Goal: Task Accomplishment & Management: Use online tool/utility

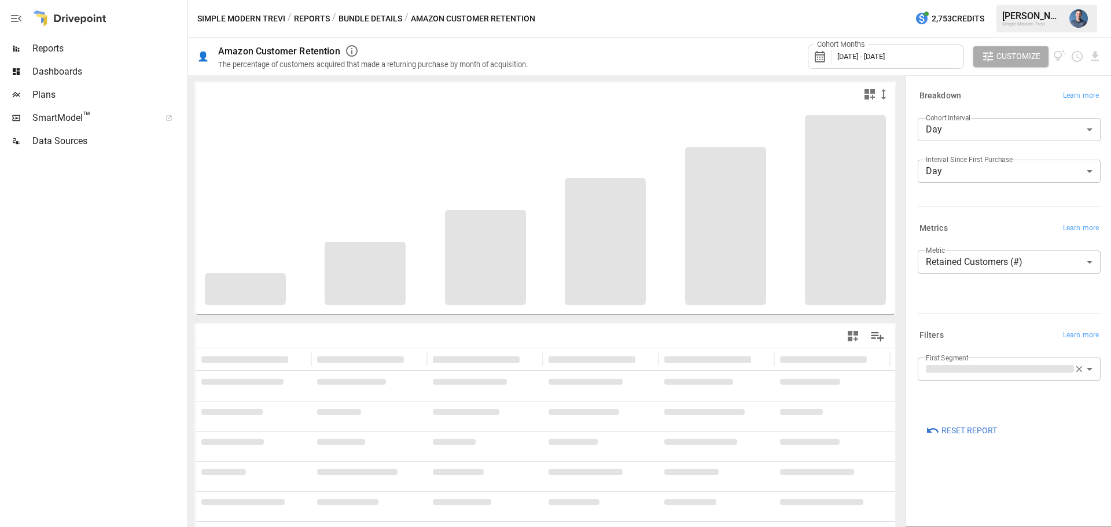
click at [312, 17] on button "Reports" at bounding box center [312, 19] width 36 height 14
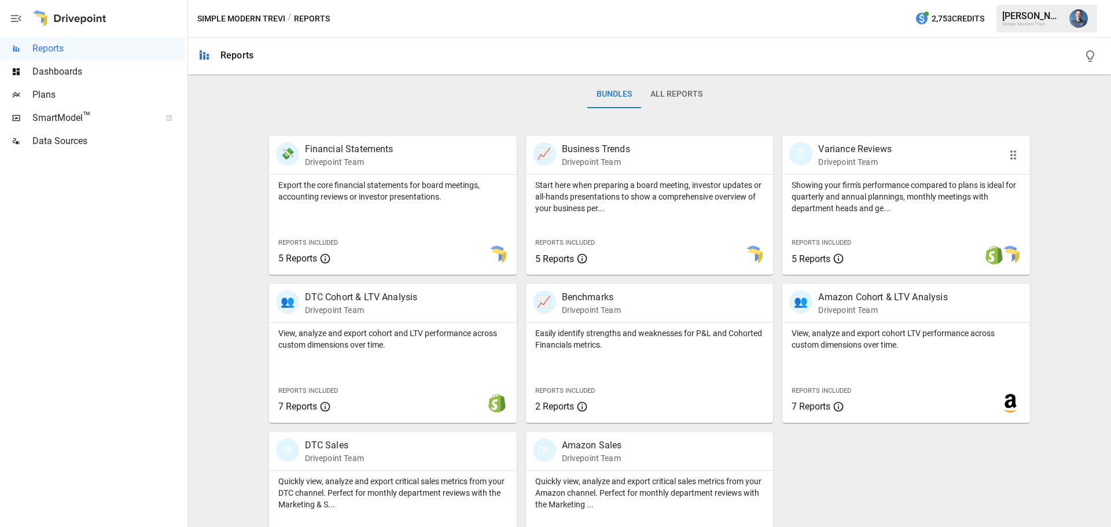
scroll to position [174, 0]
click at [891, 346] on p "View, analyze and export cohort LTV performance across custom dimensions over t…" at bounding box center [906, 338] width 229 height 23
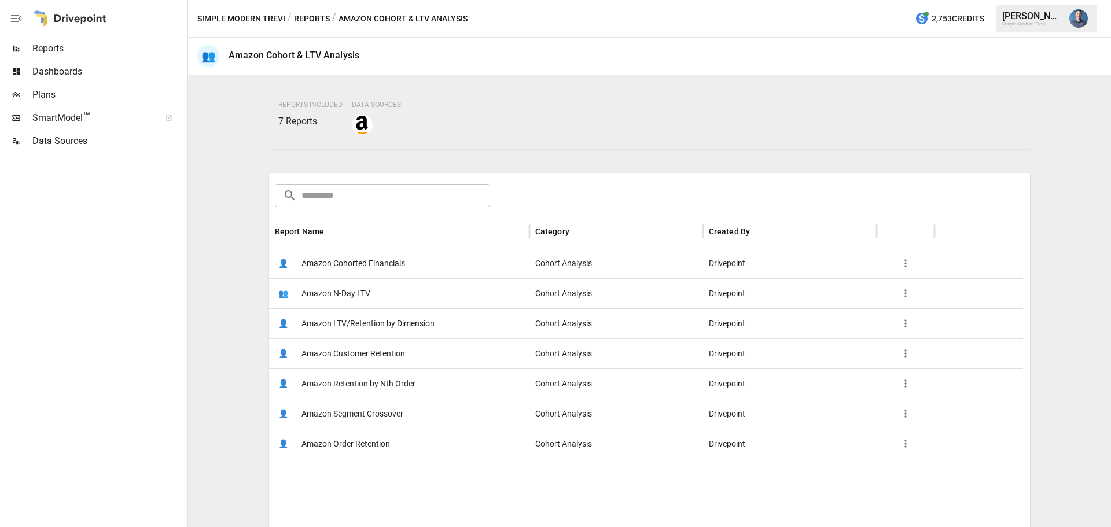
scroll to position [174, 0]
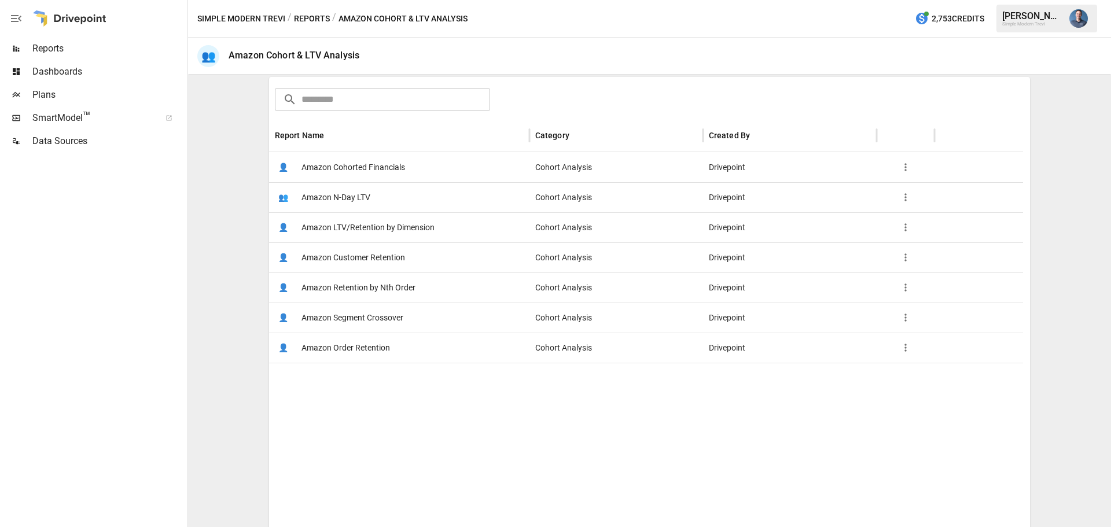
click at [410, 232] on span "Amazon LTV/Retention by Dimension" at bounding box center [367, 228] width 133 height 30
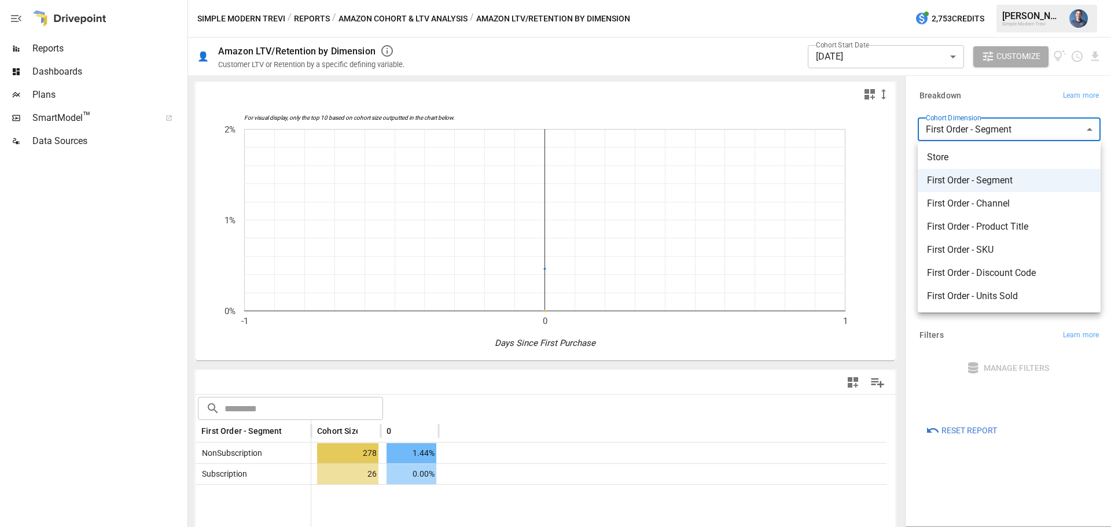
click at [982, 0] on body "**********" at bounding box center [555, 0] width 1111 height 0
click at [858, 62] on div at bounding box center [555, 263] width 1111 height 527
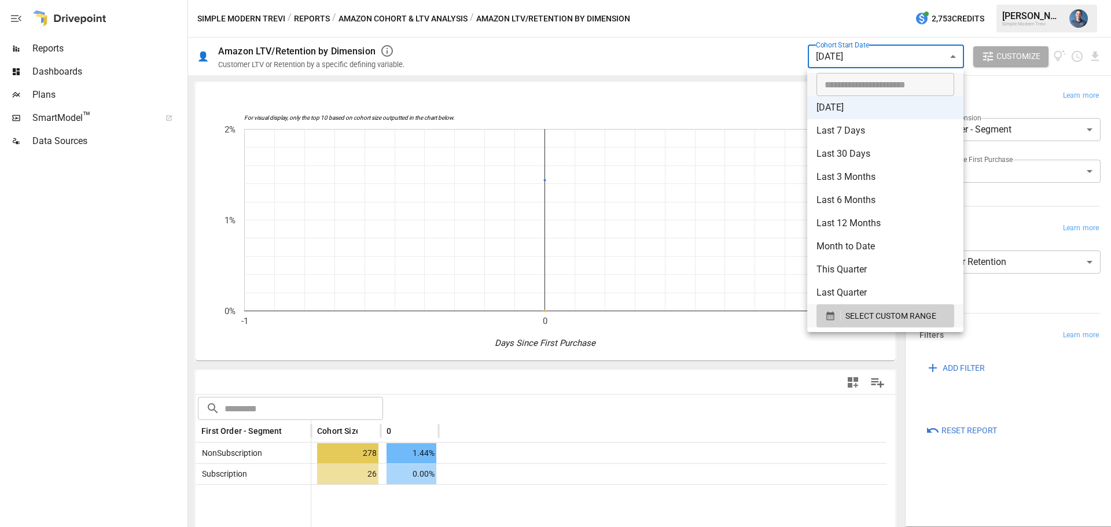
click at [867, 0] on body "**********" at bounding box center [555, 0] width 1111 height 0
click at [845, 149] on li "Last 30 Days" at bounding box center [885, 153] width 156 height 23
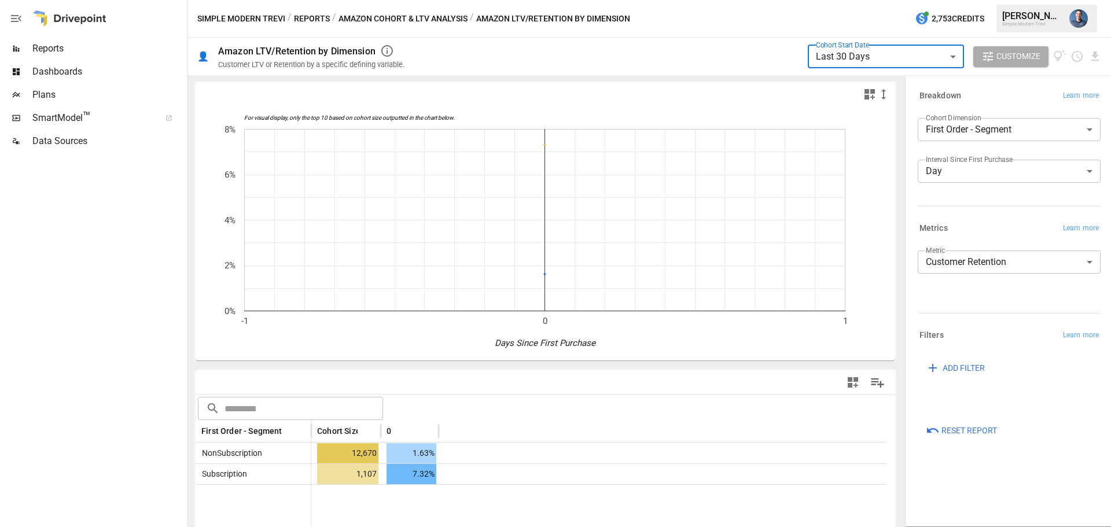
click at [998, 0] on body "**********" at bounding box center [555, 0] width 1111 height 0
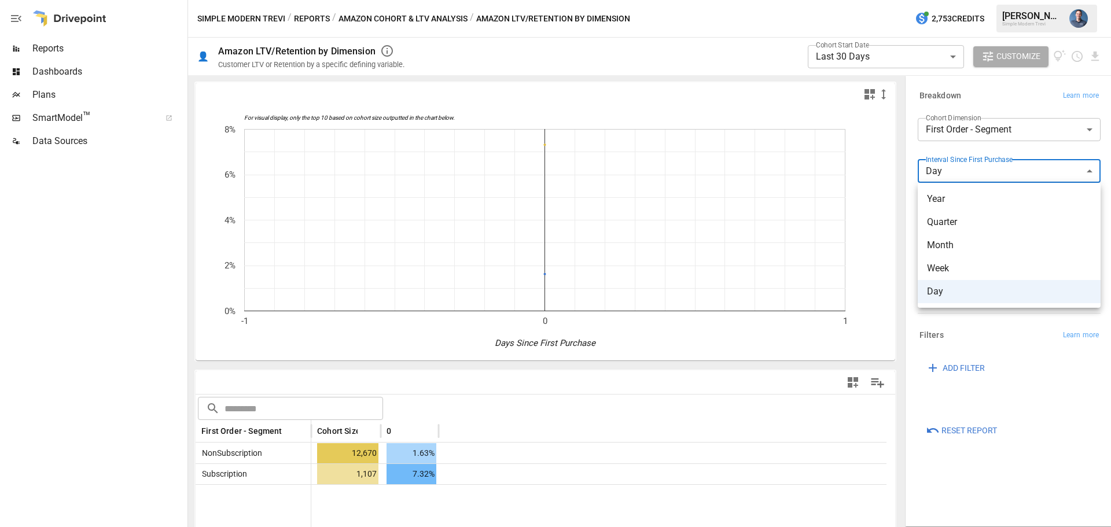
click at [998, 174] on div at bounding box center [555, 263] width 1111 height 527
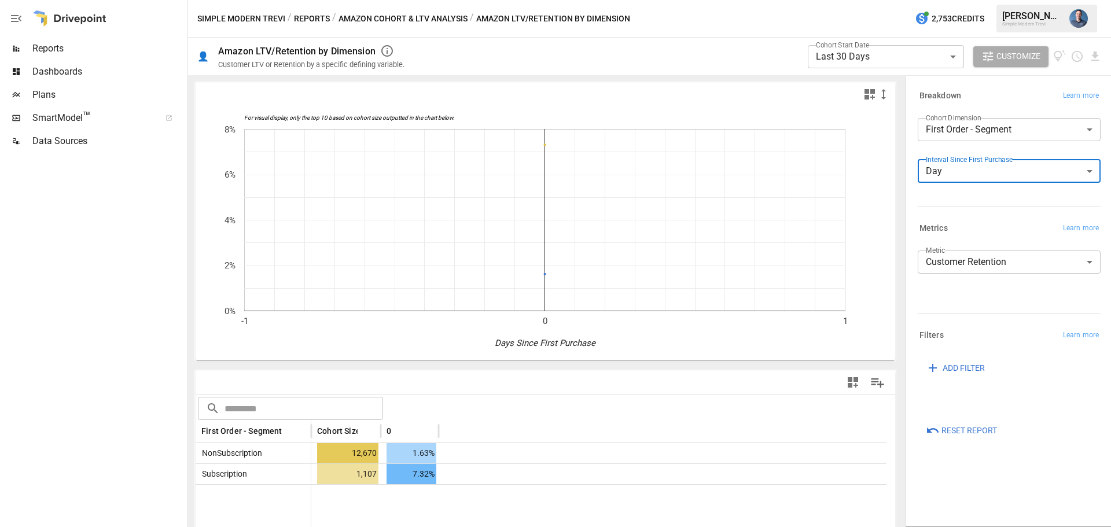
click at [899, 0] on body "**********" at bounding box center [555, 0] width 1111 height 0
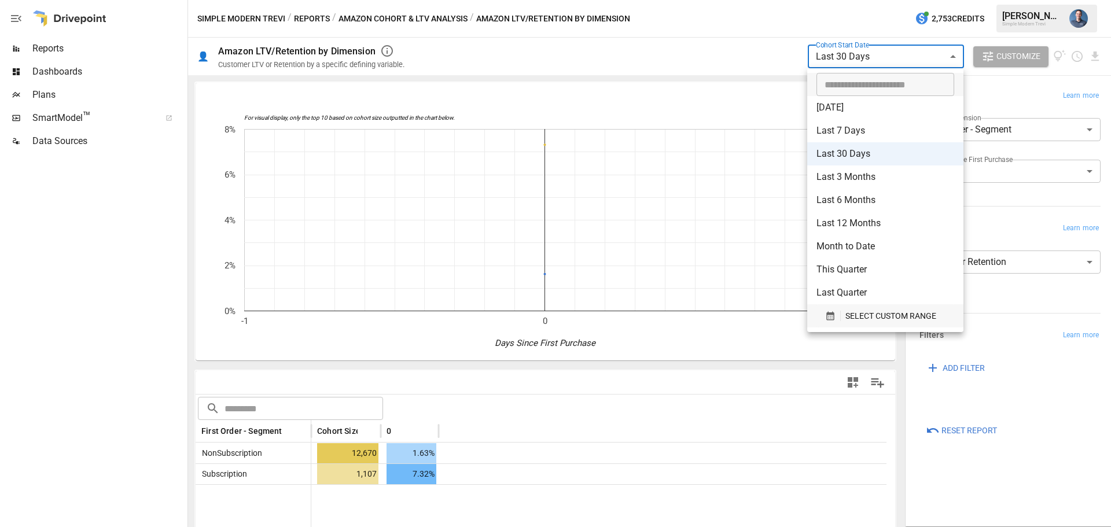
click at [886, 312] on span "SELECT CUSTOM RANGE" at bounding box center [890, 316] width 91 height 14
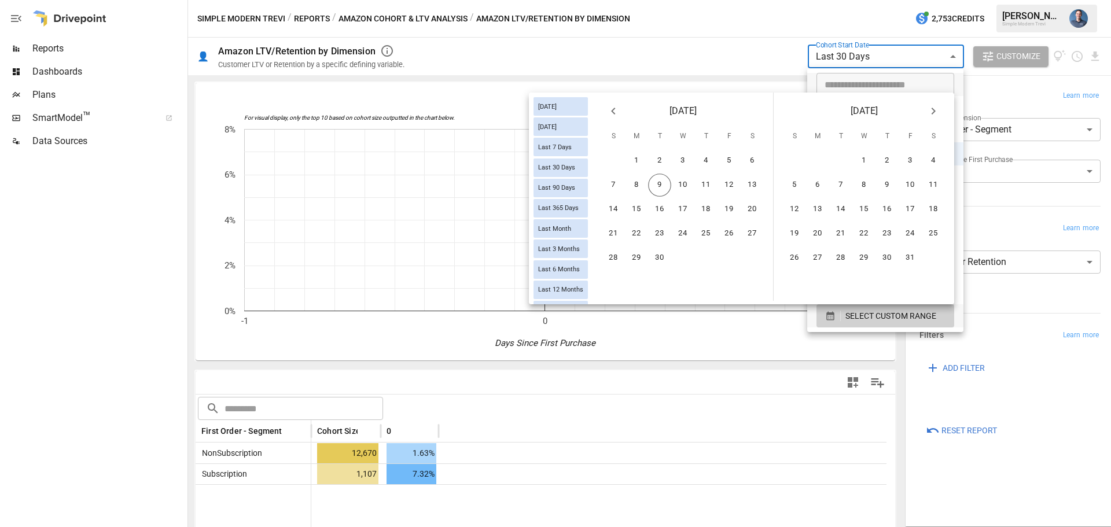
click at [616, 114] on icon "Previous month" at bounding box center [613, 111] width 14 height 14
click at [703, 202] on button "14" at bounding box center [705, 209] width 23 height 23
click at [687, 232] on button "20" at bounding box center [682, 233] width 23 height 23
type input "******"
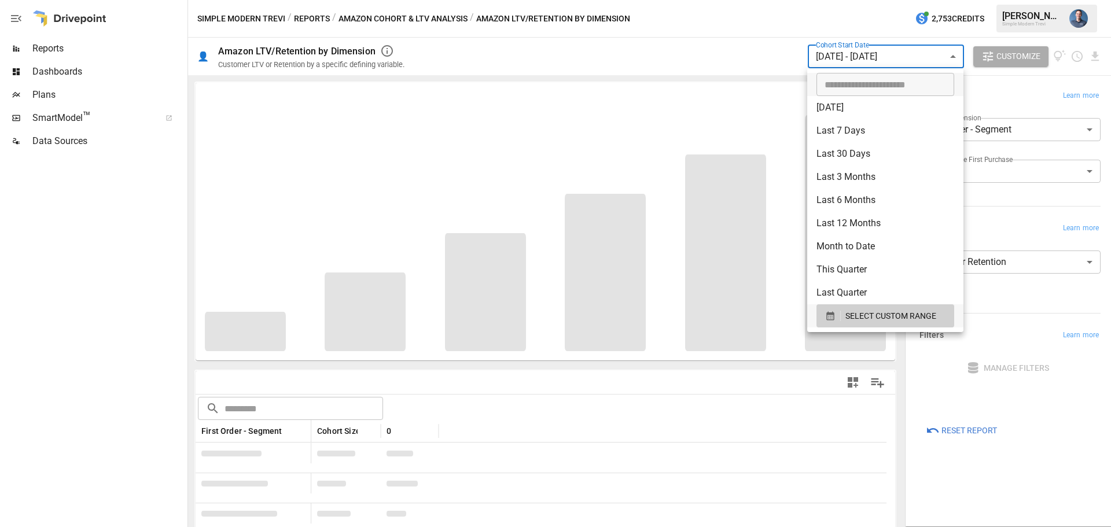
click at [576, 404] on div at bounding box center [555, 263] width 1111 height 527
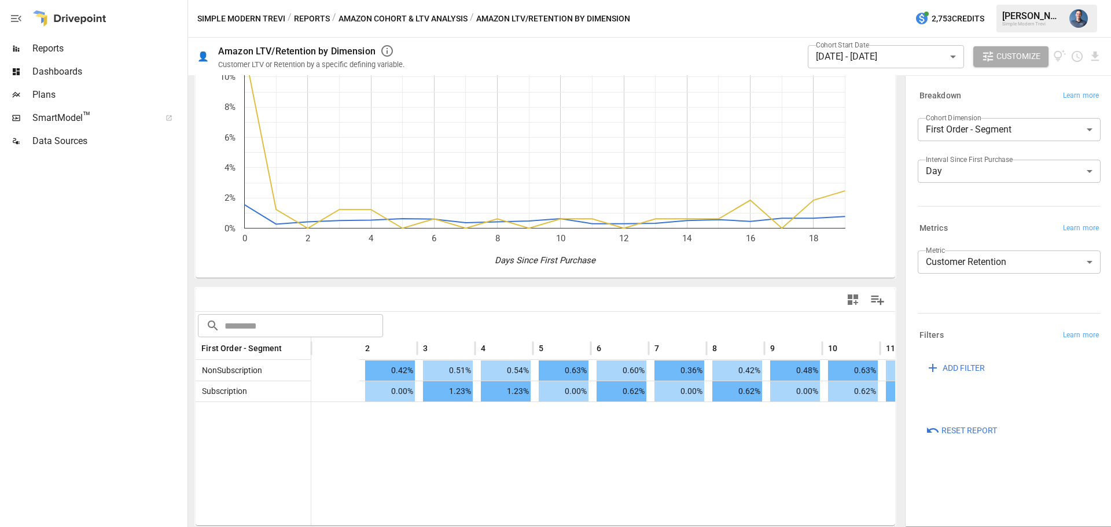
scroll to position [0, 652]
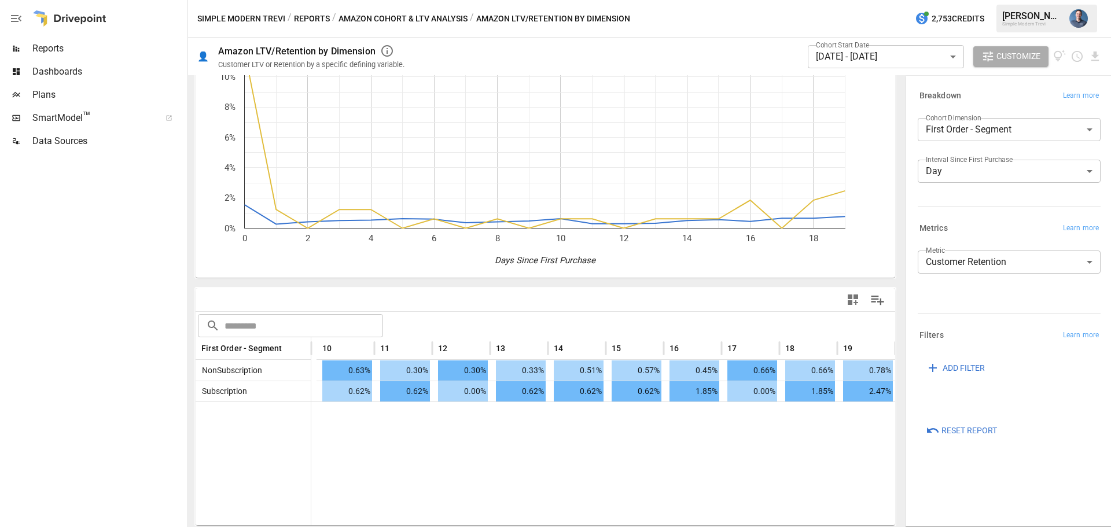
drag, startPoint x: 604, startPoint y: 435, endPoint x: 725, endPoint y: 429, distance: 121.6
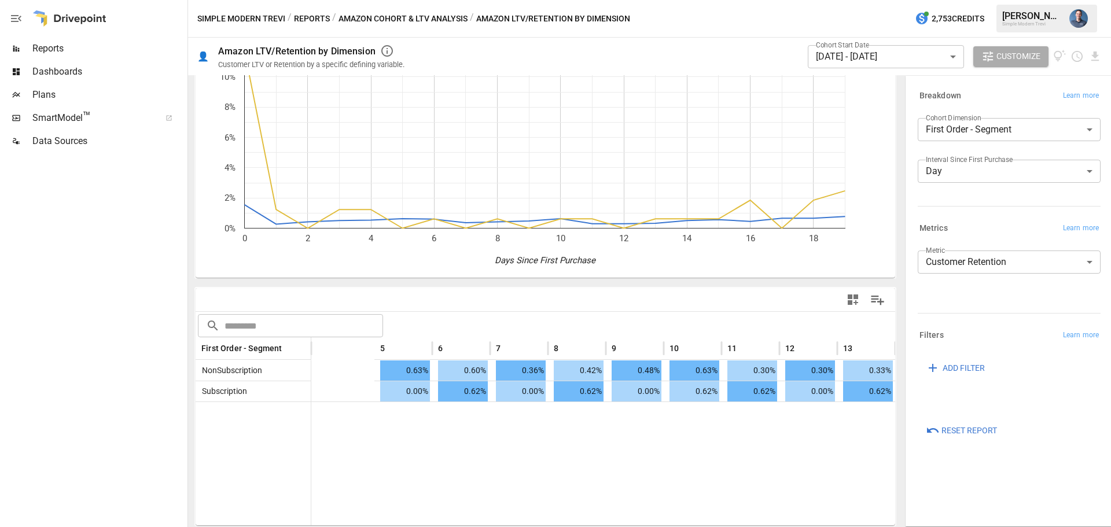
scroll to position [0, 0]
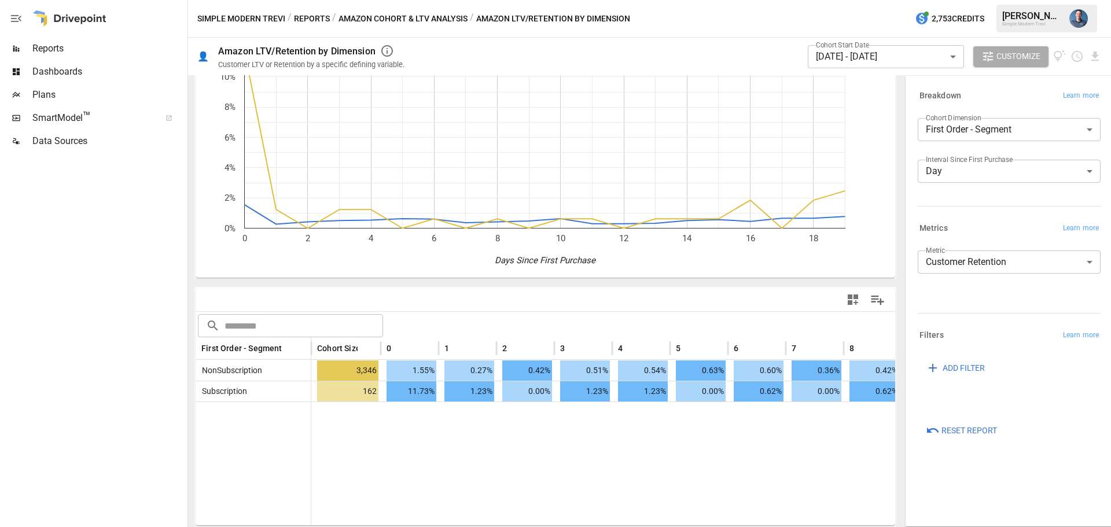
drag, startPoint x: 830, startPoint y: 425, endPoint x: 595, endPoint y: 418, distance: 235.6
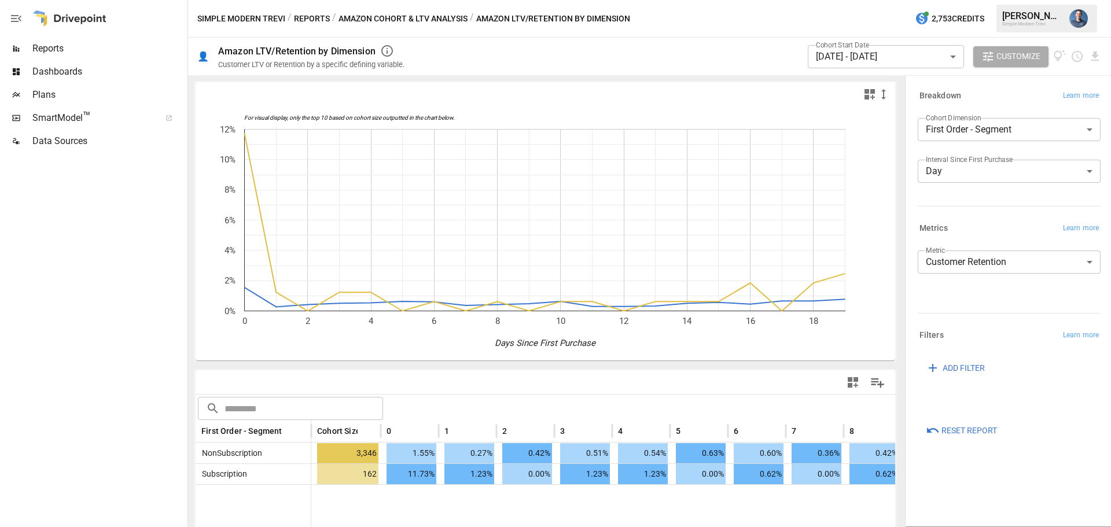
click at [869, 0] on body "**********" at bounding box center [555, 0] width 1111 height 0
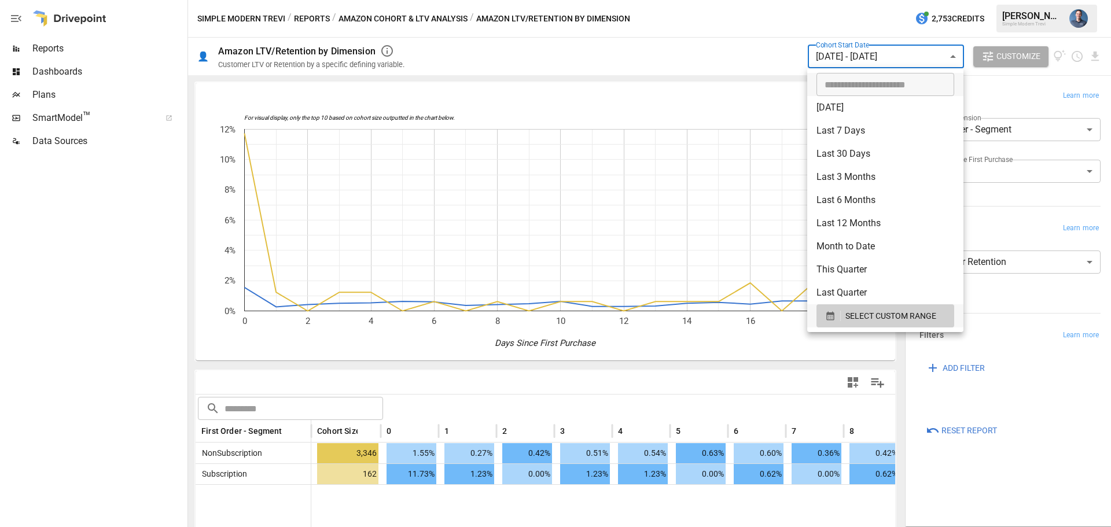
click at [451, 19] on div at bounding box center [555, 263] width 1111 height 527
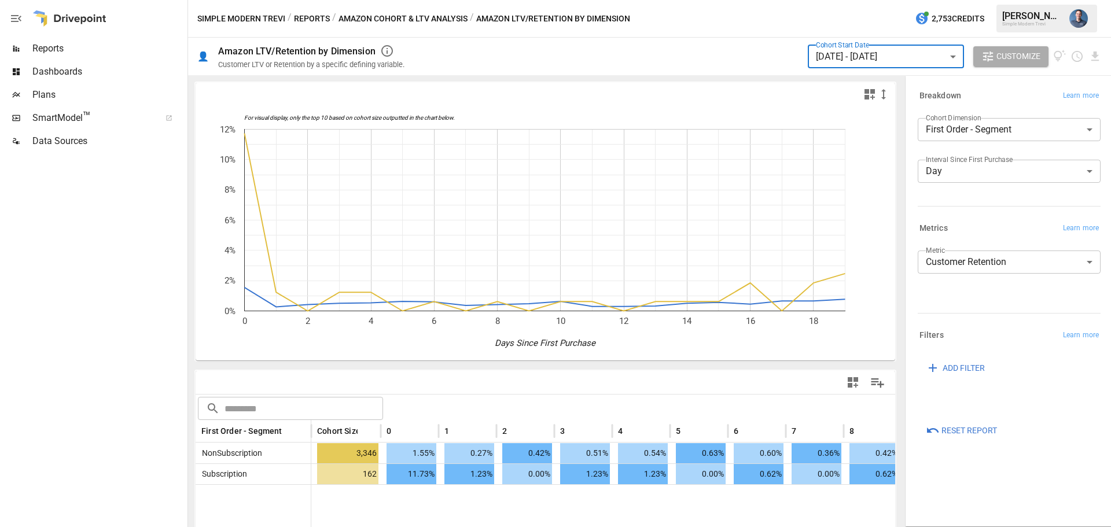
click at [974, 0] on body "**********" at bounding box center [555, 0] width 1111 height 0
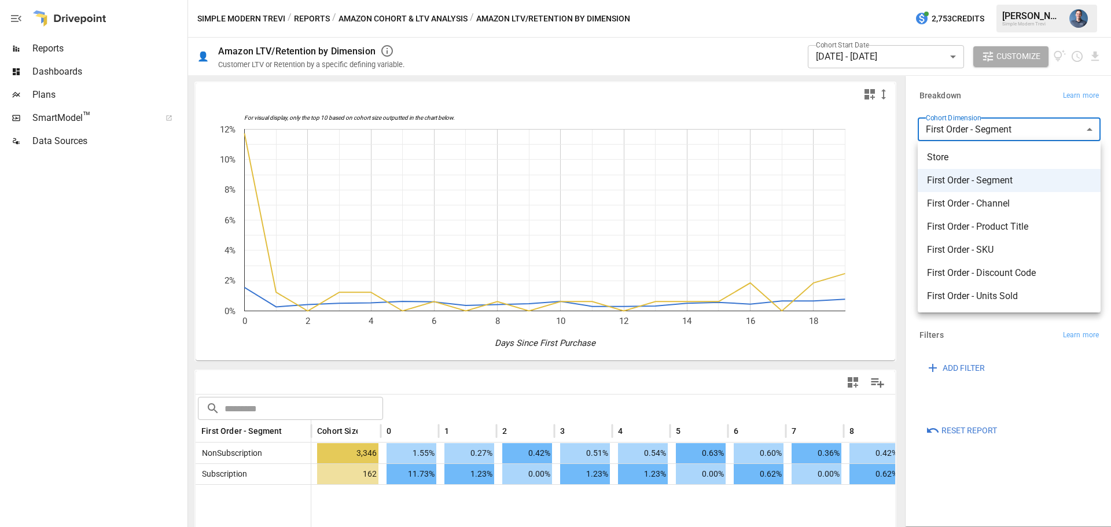
click at [1017, 247] on span "First Order - SKU" at bounding box center [1009, 250] width 164 height 14
type input "**********"
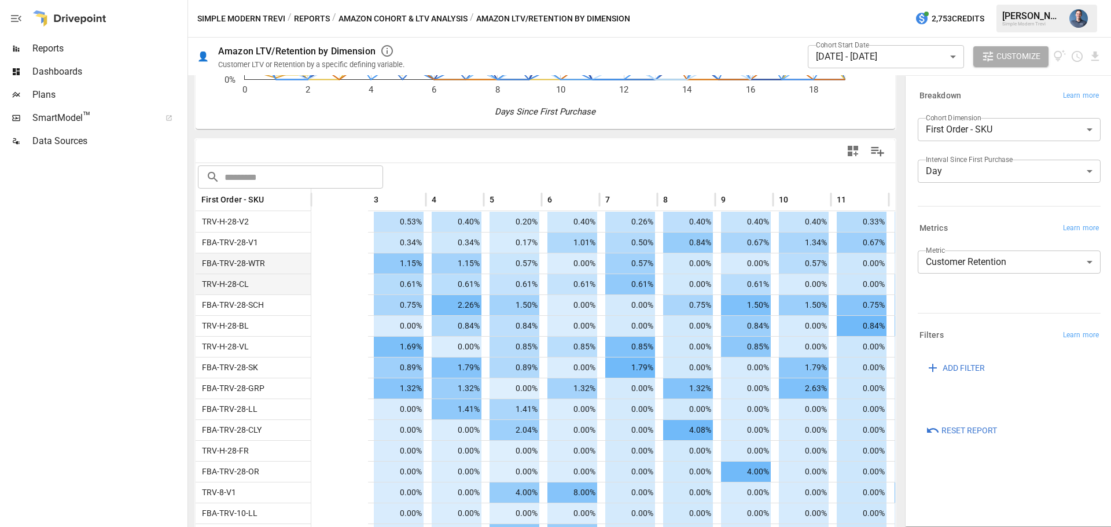
scroll to position [0, 652]
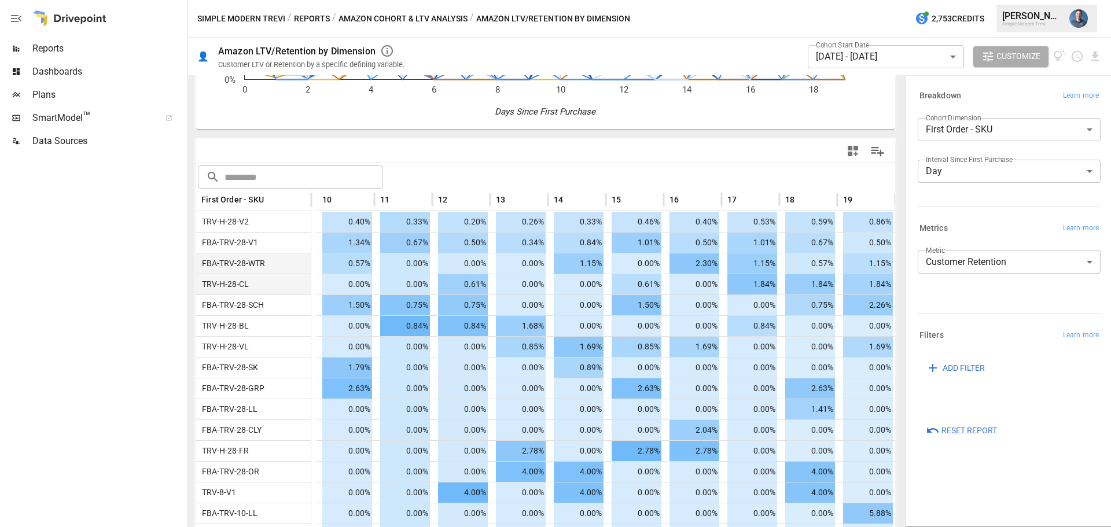
drag, startPoint x: 413, startPoint y: 270, endPoint x: 561, endPoint y: 274, distance: 147.6
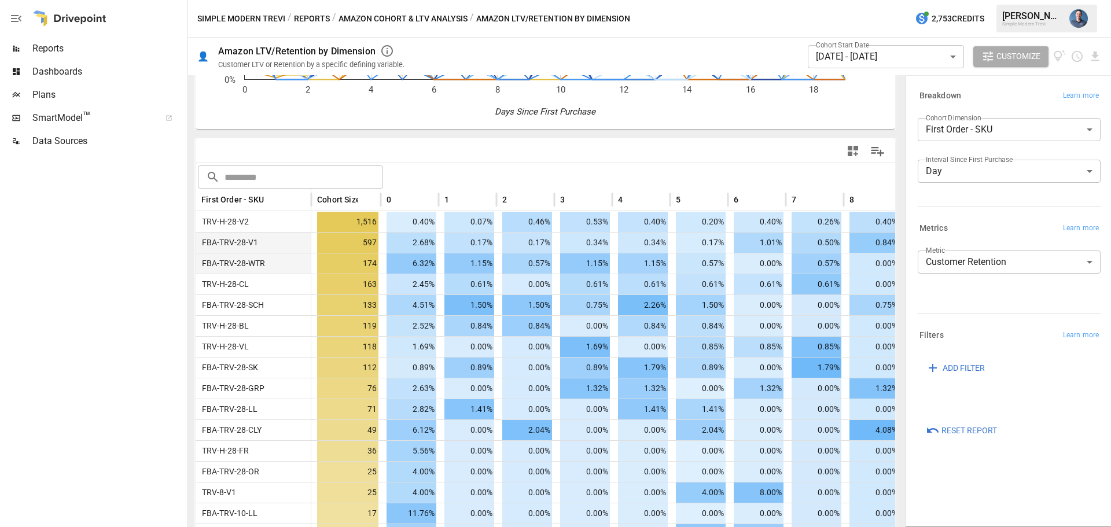
drag, startPoint x: 812, startPoint y: 244, endPoint x: 565, endPoint y: 245, distance: 247.1
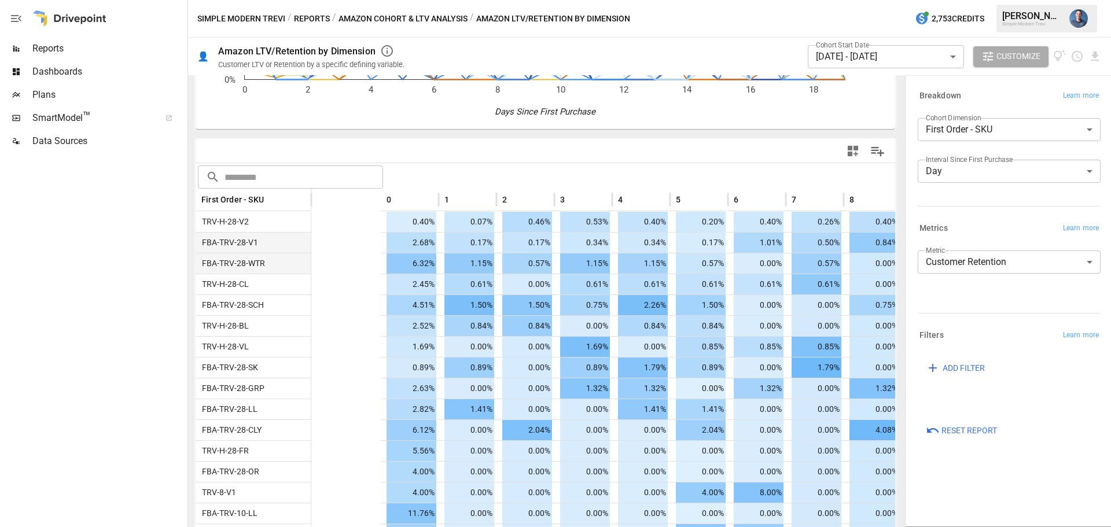
scroll to position [0, 652]
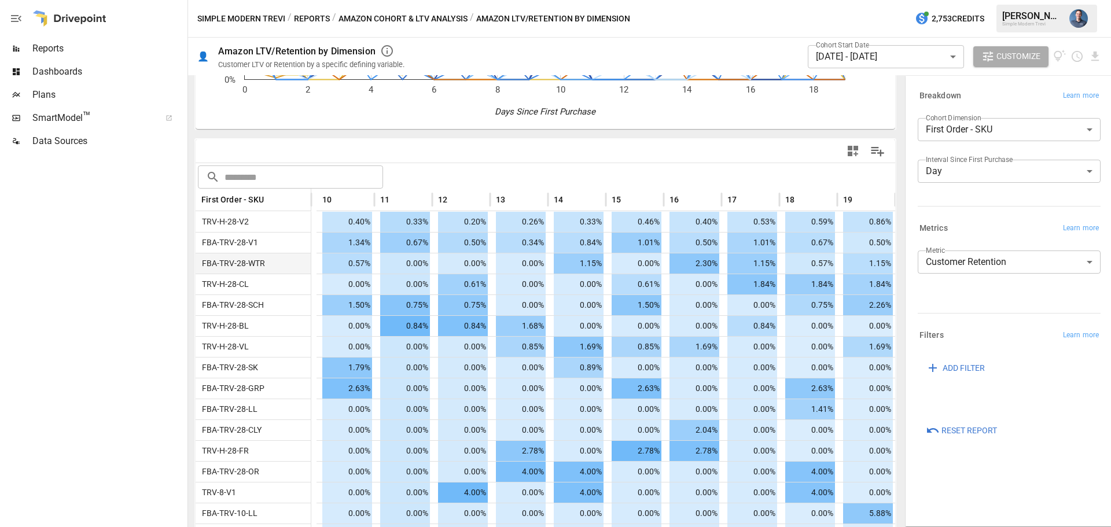
drag, startPoint x: 482, startPoint y: 244, endPoint x: 885, endPoint y: 196, distance: 406.2
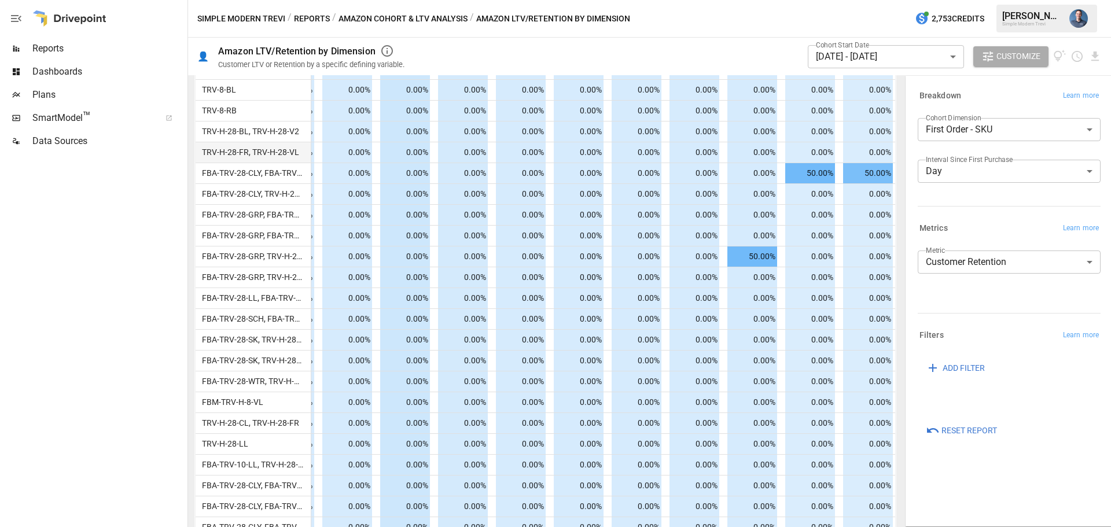
scroll to position [0, 0]
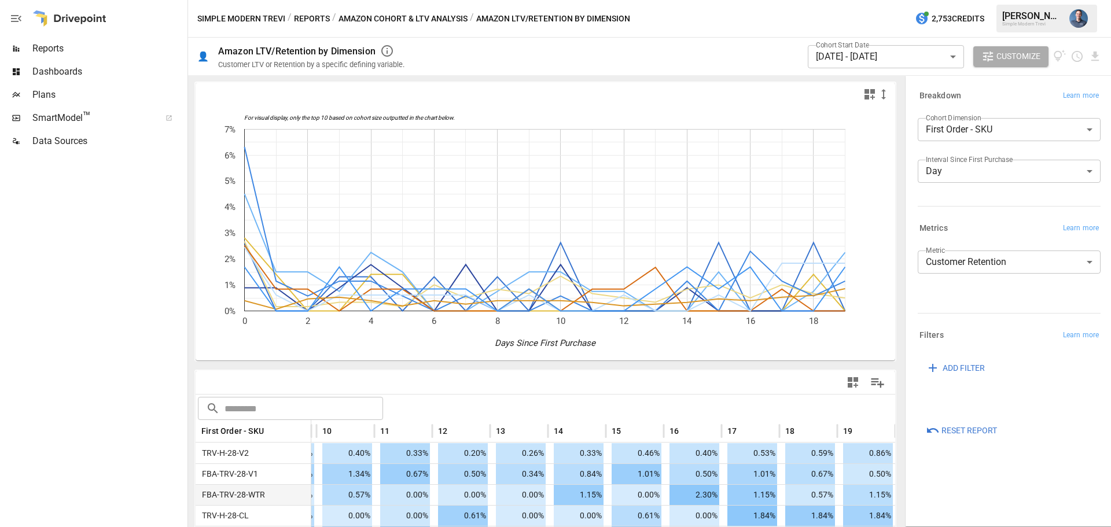
drag, startPoint x: 717, startPoint y: 377, endPoint x: 655, endPoint y: 160, distance: 225.2
click at [883, 0] on body "Reports Dashboards Plans SmartModel ™ Data Sources Simple Modern Trevi / Report…" at bounding box center [555, 0] width 1111 height 0
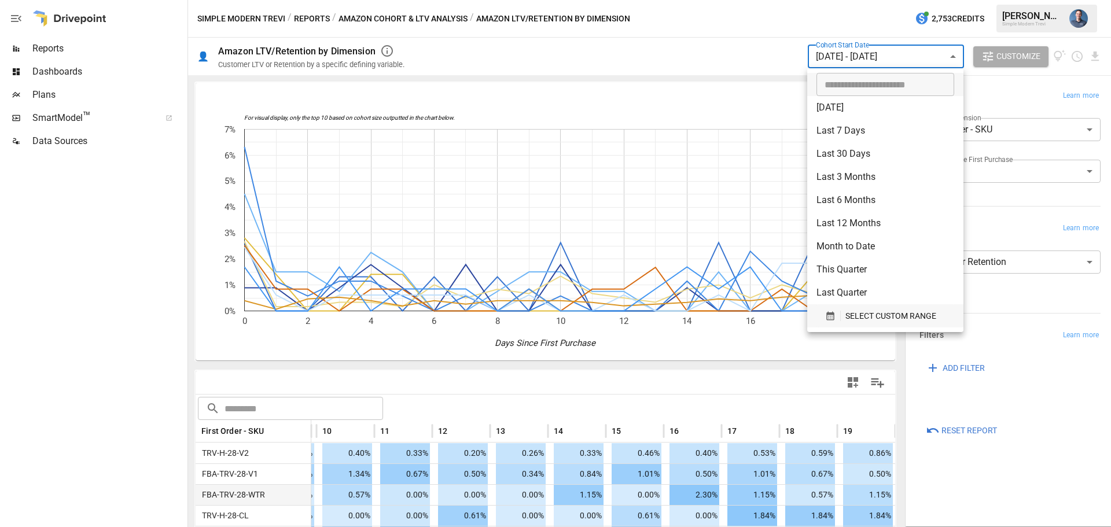
click at [873, 314] on span "SELECT CUSTOM RANGE" at bounding box center [890, 316] width 91 height 14
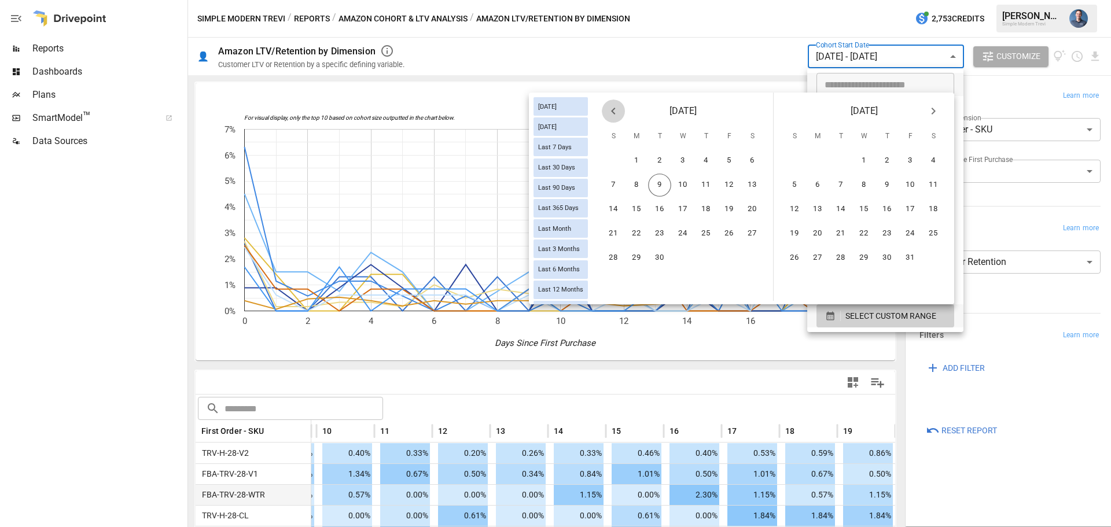
click at [608, 112] on icon "Previous month" at bounding box center [613, 111] width 14 height 14
click at [616, 234] on button "20" at bounding box center [613, 233] width 23 height 23
click at [936, 234] on button "23" at bounding box center [933, 233] width 23 height 23
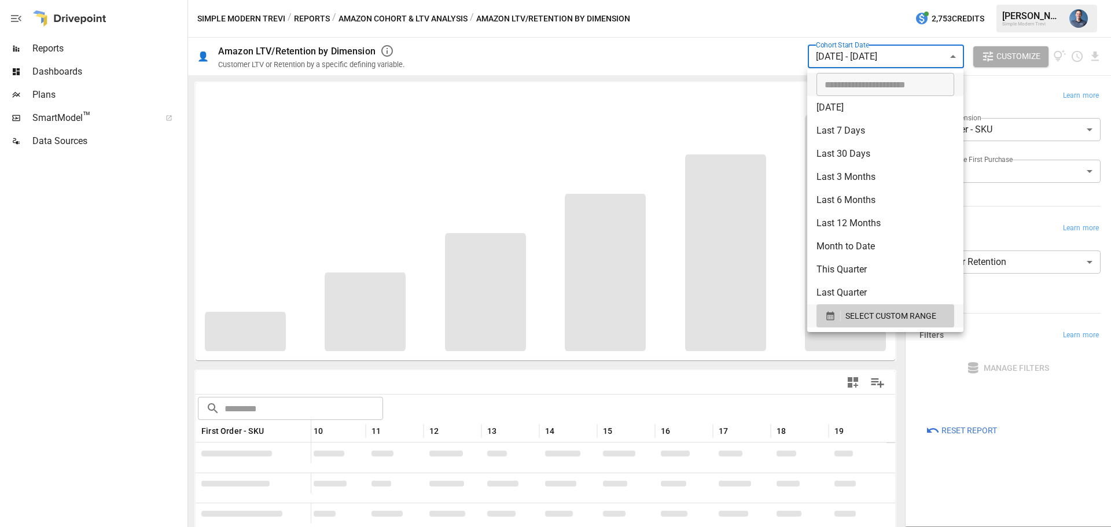
click at [1090, 420] on div at bounding box center [555, 263] width 1111 height 527
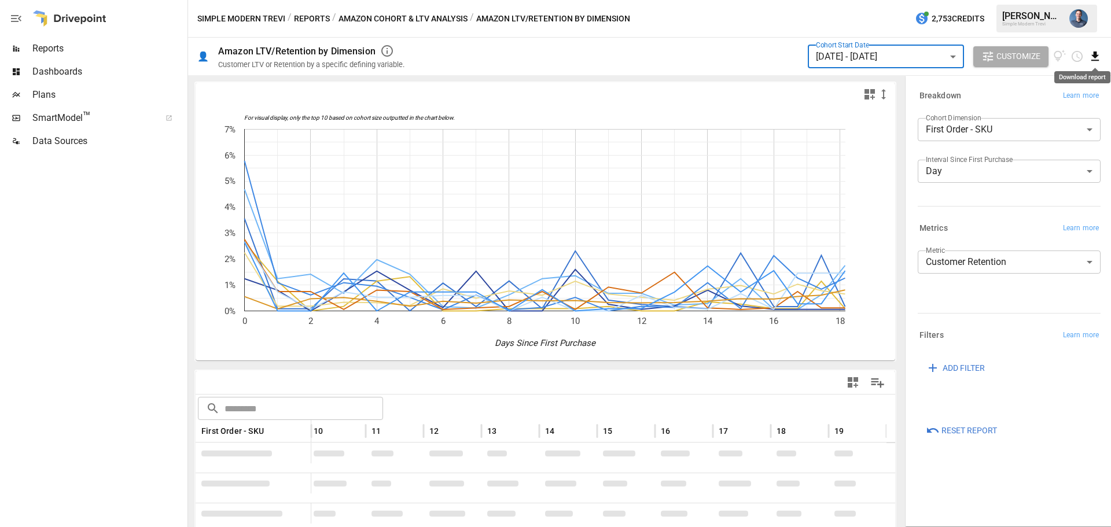
click at [1101, 52] on icon "Download report" at bounding box center [1094, 56] width 13 height 13
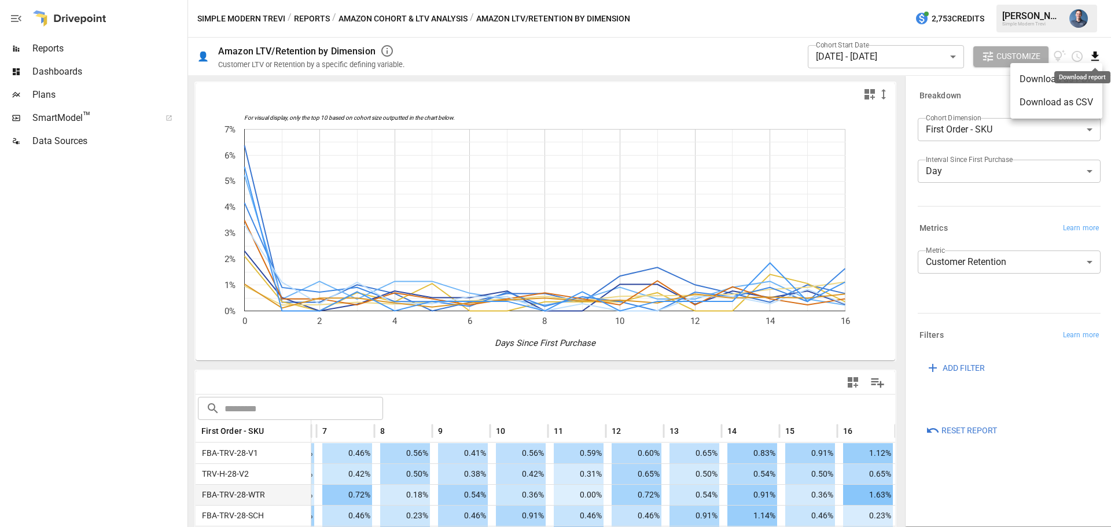
scroll to position [0, 478]
click at [1069, 103] on li "Download as CSV" at bounding box center [1056, 102] width 92 height 23
